Goal: Obtain resource: Obtain resource

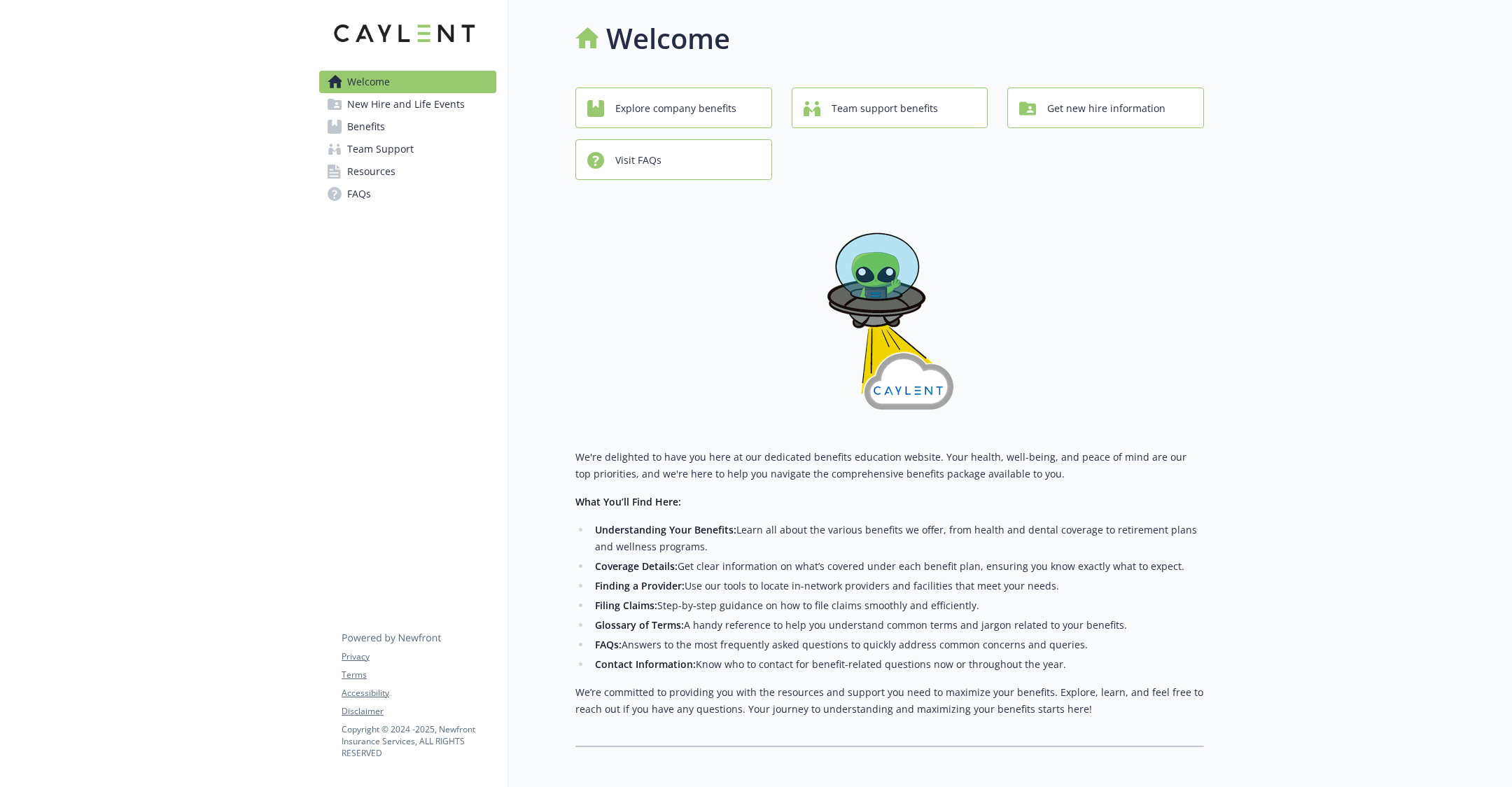
click at [377, 124] on span "Benefits" at bounding box center [366, 127] width 38 height 22
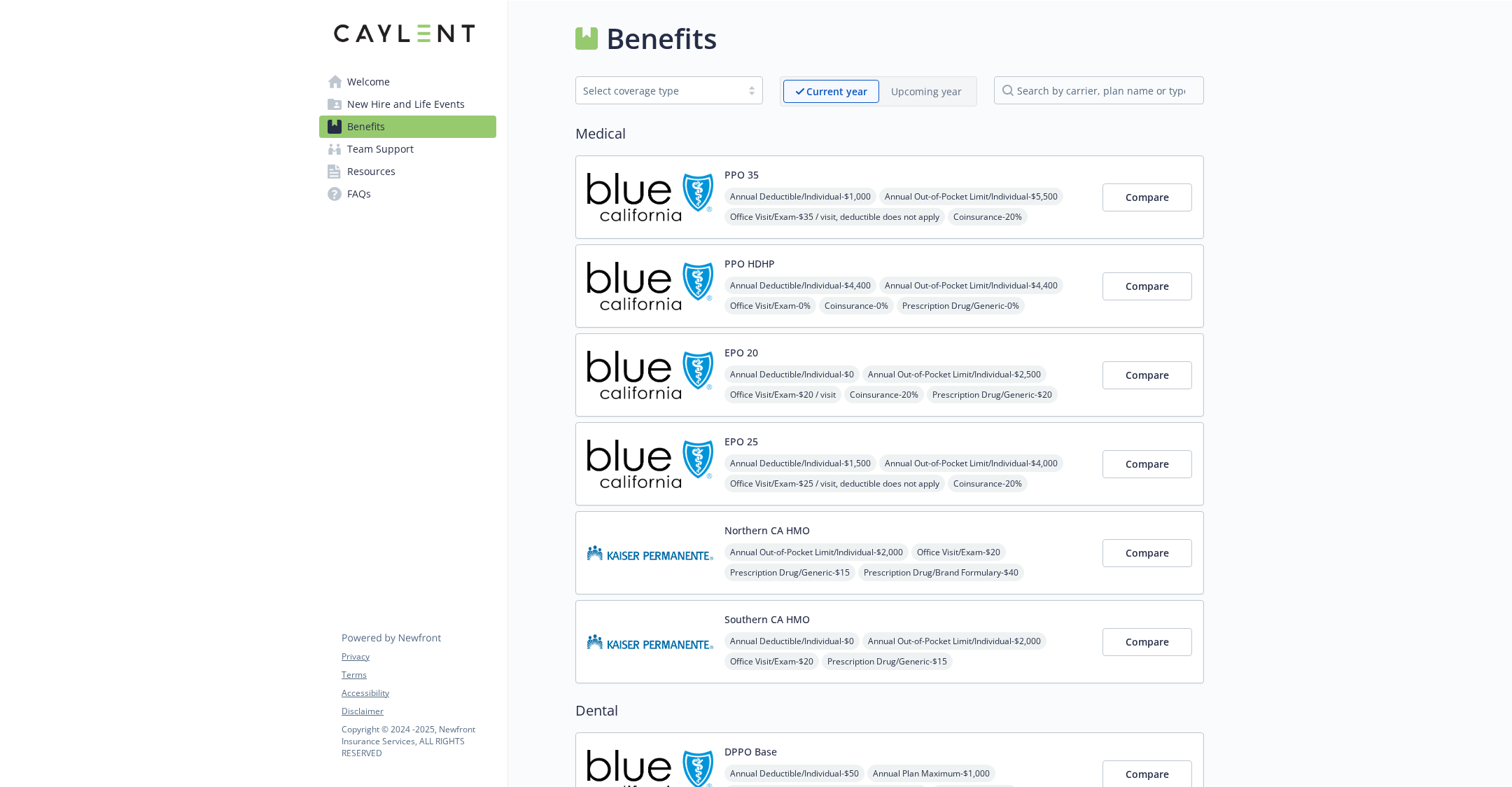
click at [668, 364] on img at bounding box center [651, 375] width 126 height 60
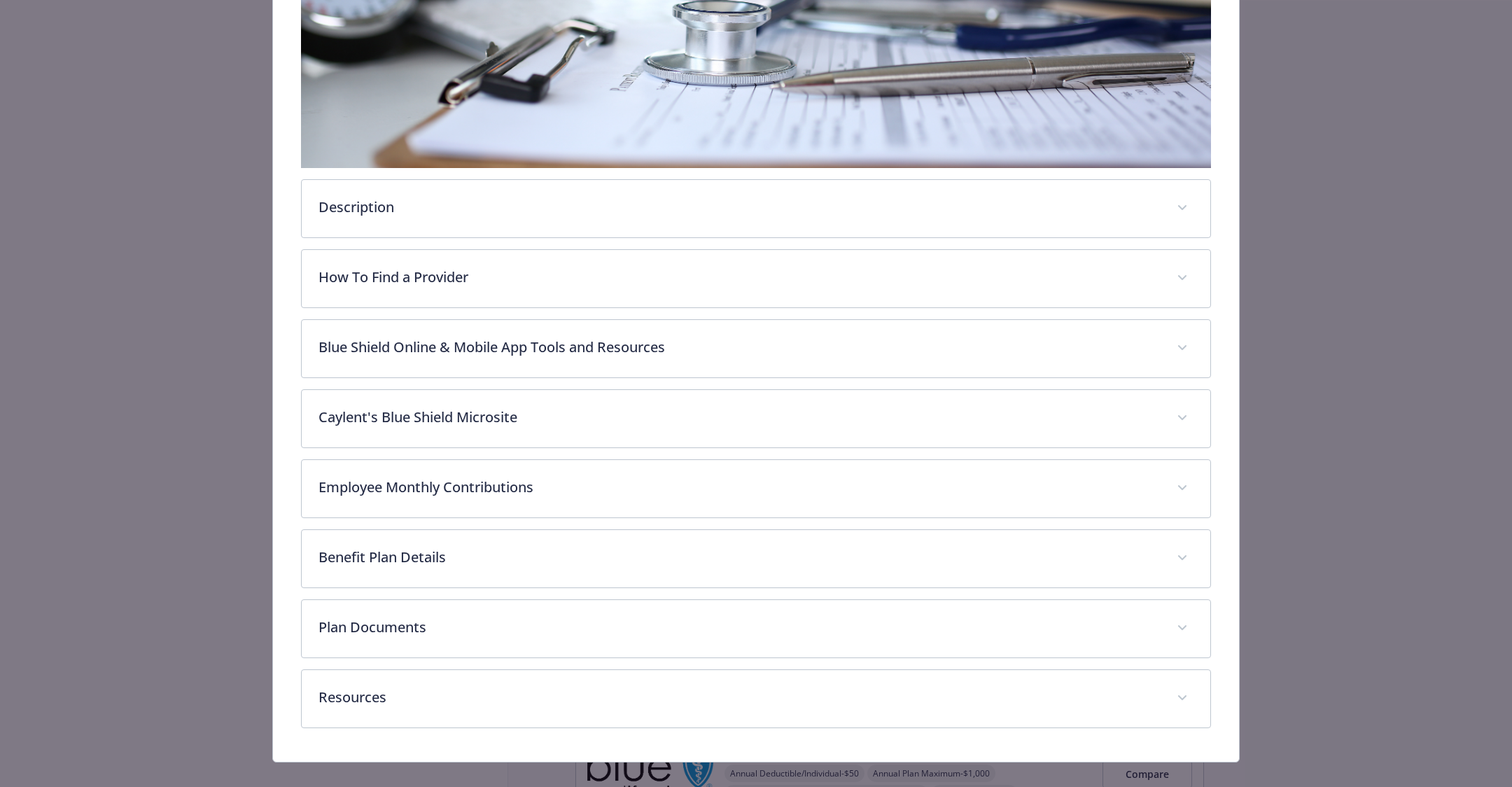
scroll to position [386, 0]
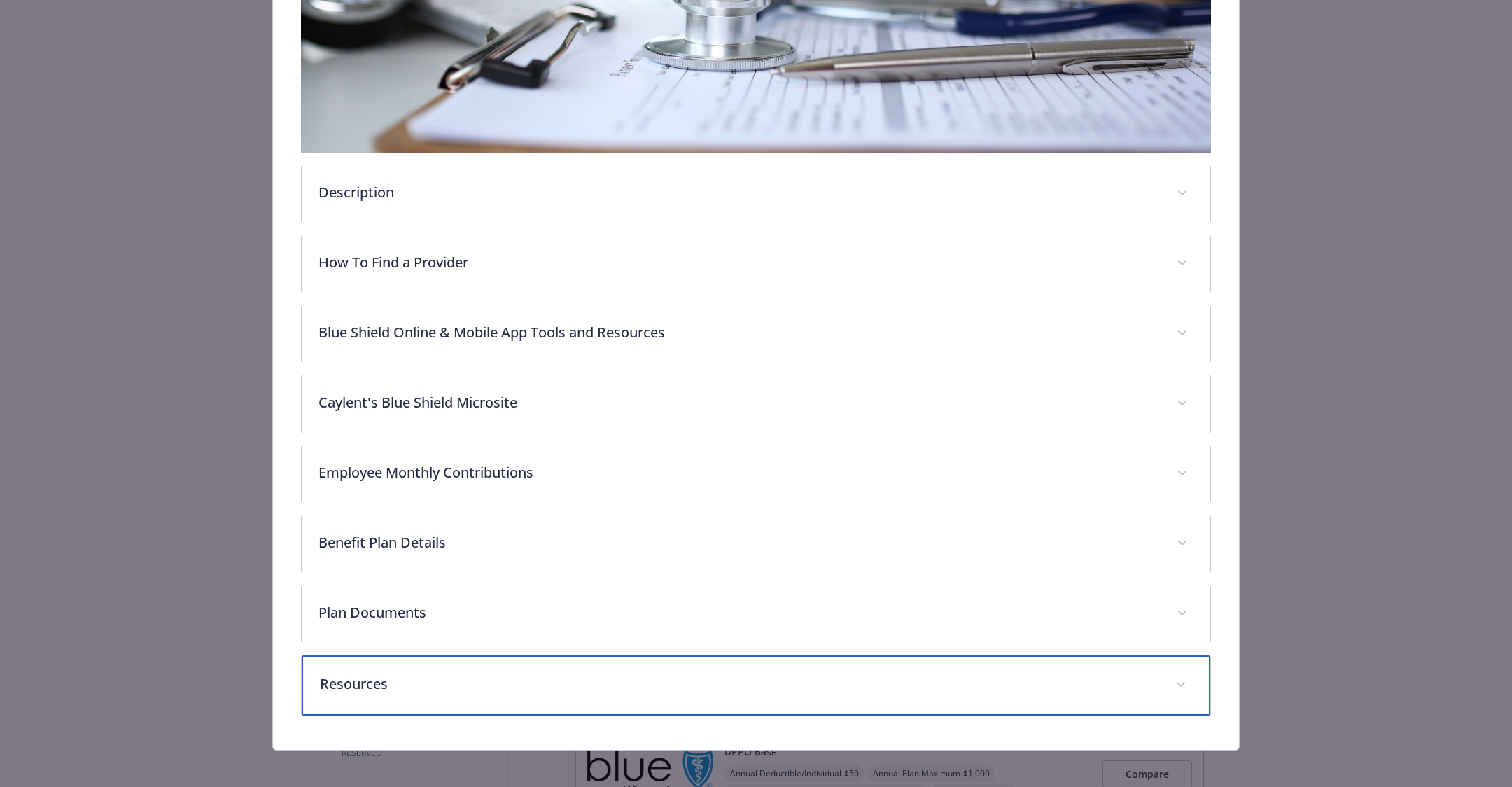
click at [797, 655] on div "Resources" at bounding box center [756, 685] width 908 height 60
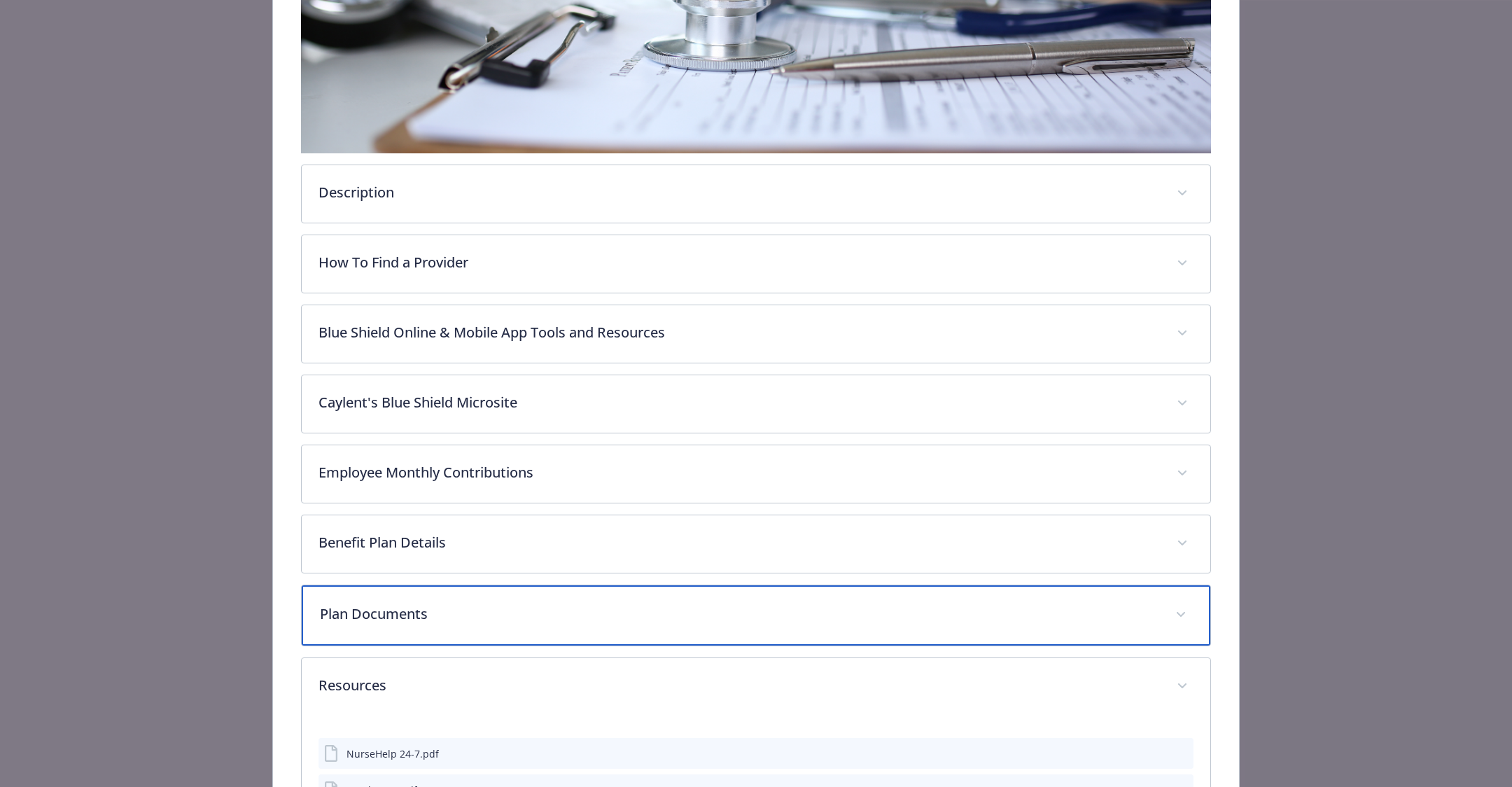
click at [798, 609] on p "Plan Documents" at bounding box center [739, 614] width 839 height 21
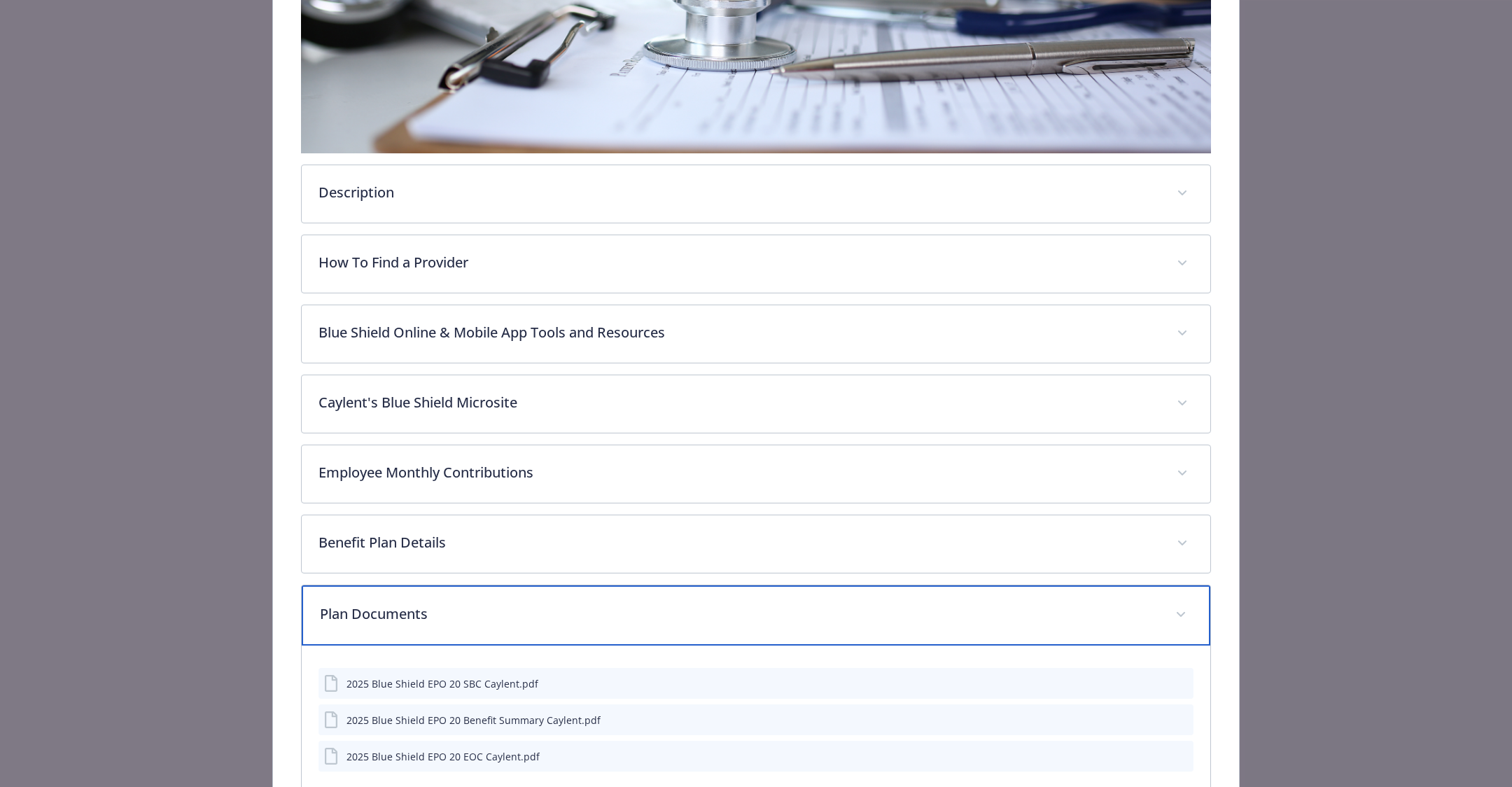
click at [798, 609] on p "Plan Documents" at bounding box center [739, 614] width 839 height 21
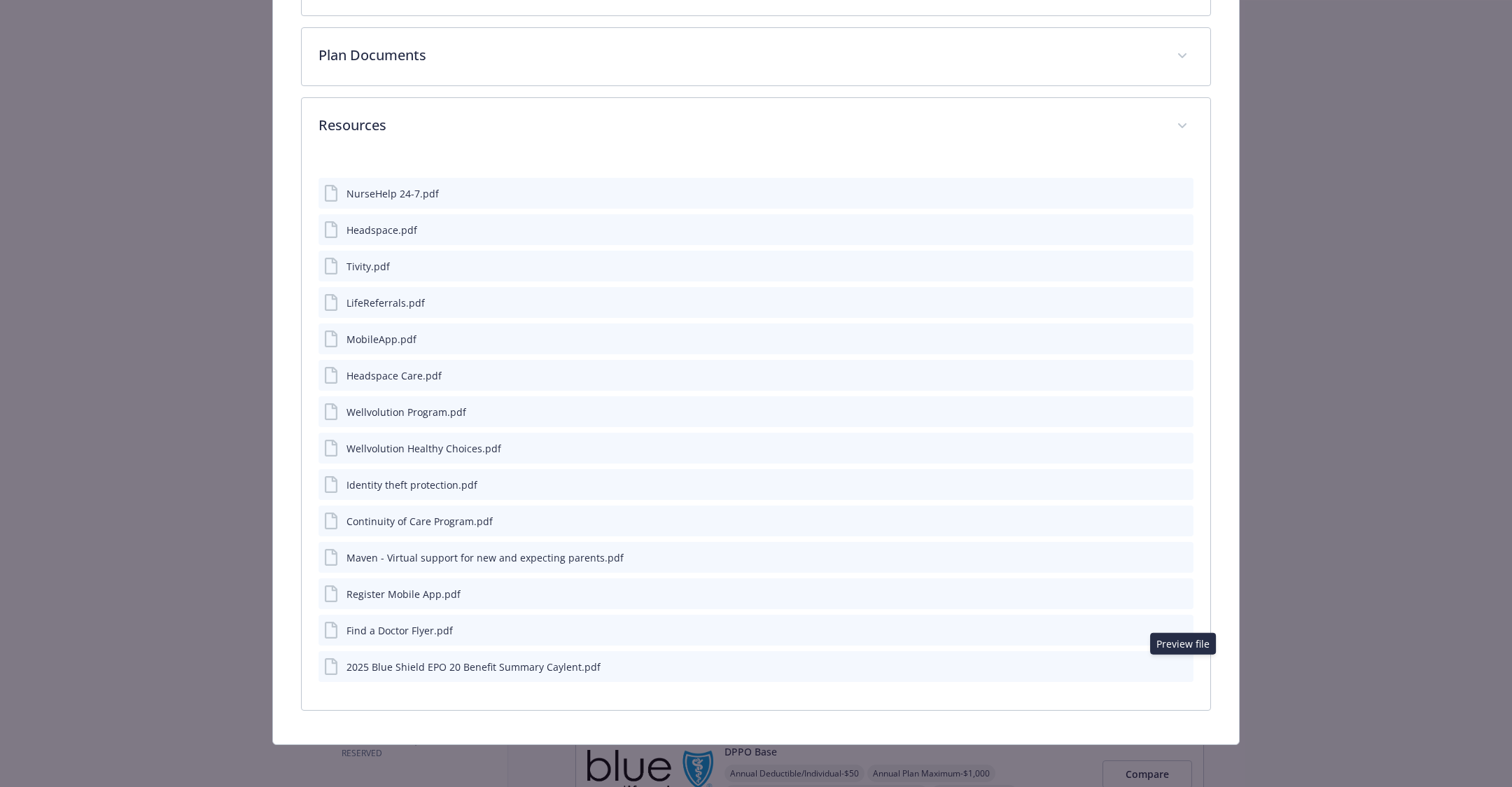
scroll to position [940, 0]
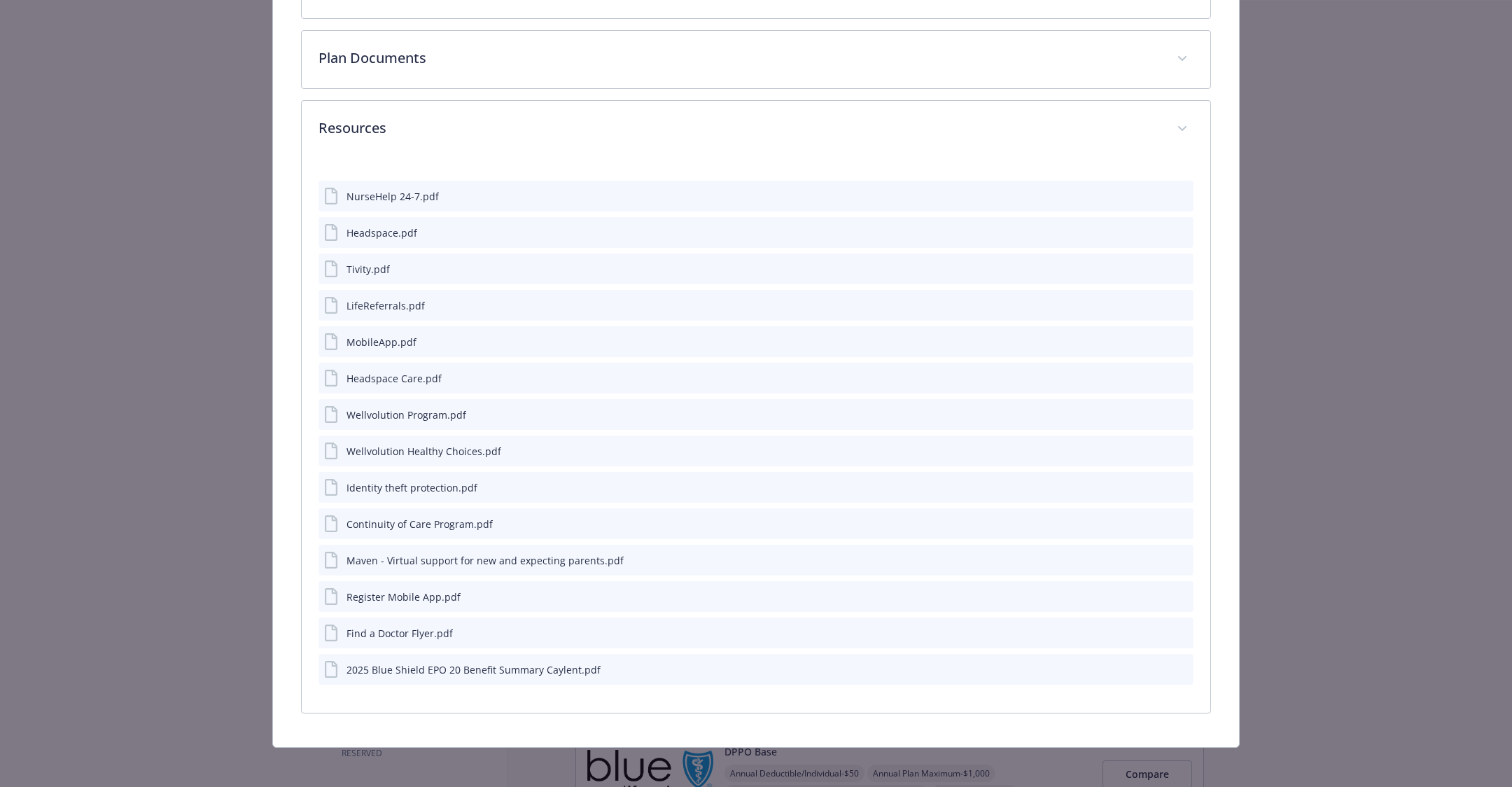
click at [1179, 667] on icon "preview file" at bounding box center [1180, 668] width 13 height 10
